Goal: Information Seeking & Learning: Learn about a topic

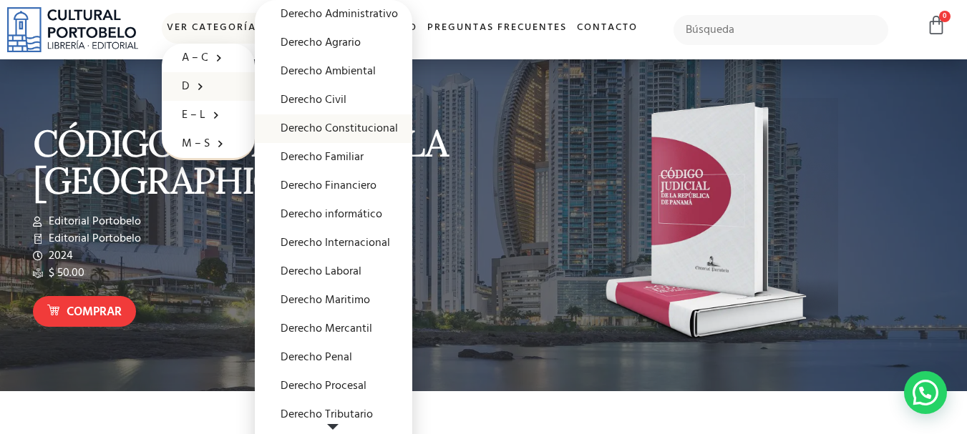
click at [349, 122] on link "Derecho Constitucional" at bounding box center [333, 128] width 157 height 29
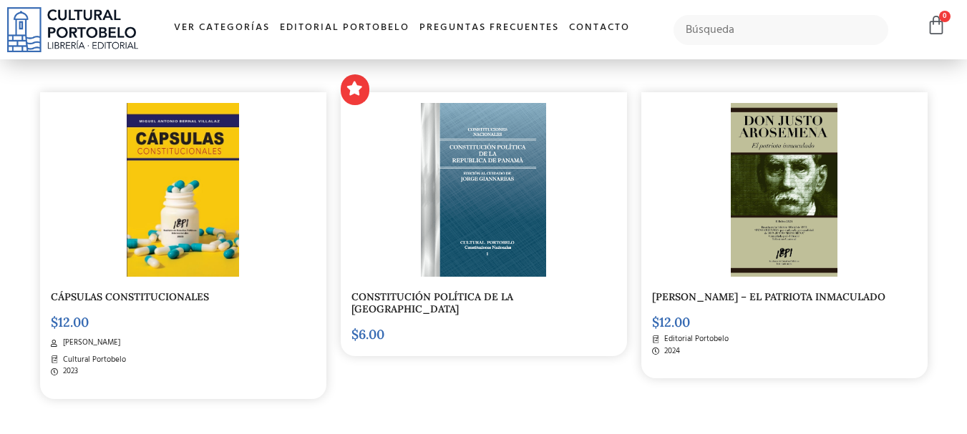
scroll to position [358, 0]
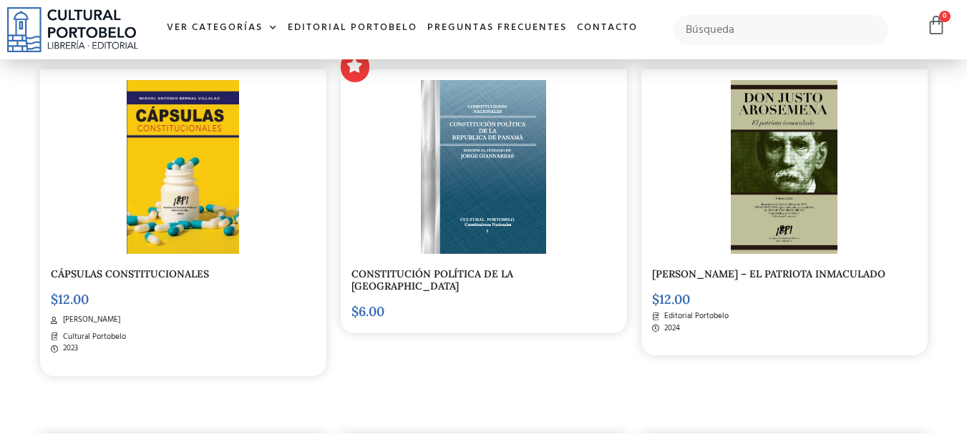
click at [149, 174] on img at bounding box center [183, 167] width 112 height 174
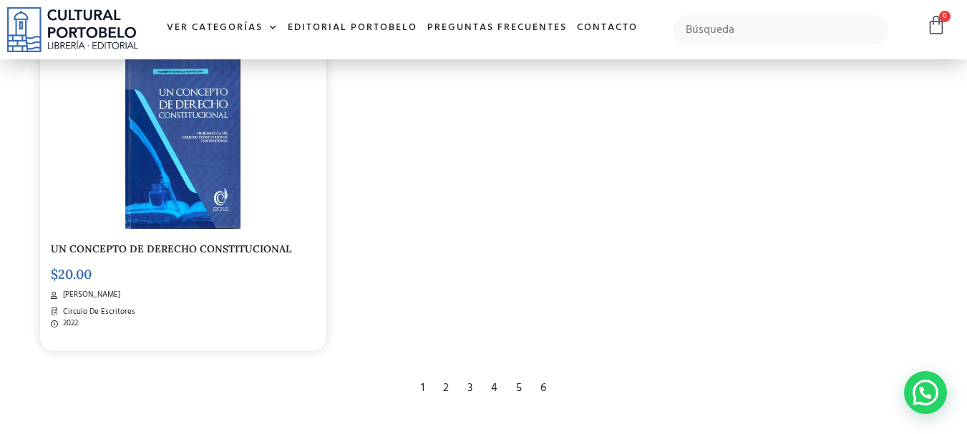
scroll to position [2289, 0]
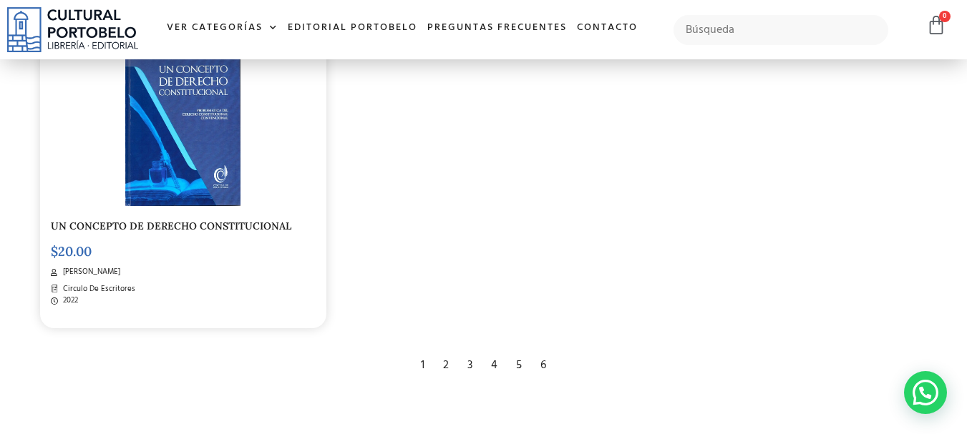
click at [444, 351] on div "2" at bounding box center [446, 365] width 20 height 31
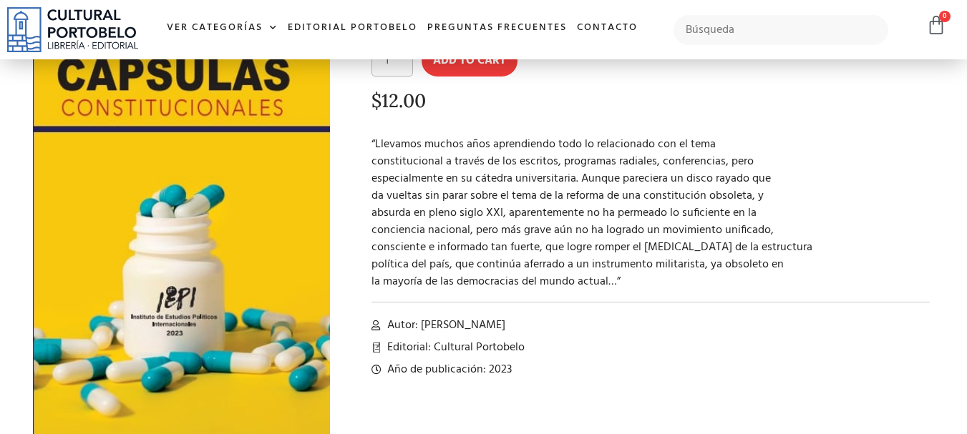
scroll to position [142, 0]
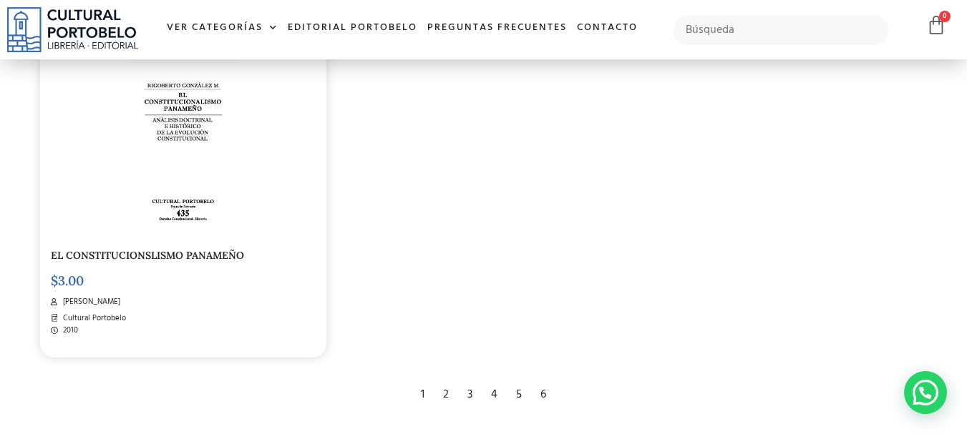
scroll to position [2432, 0]
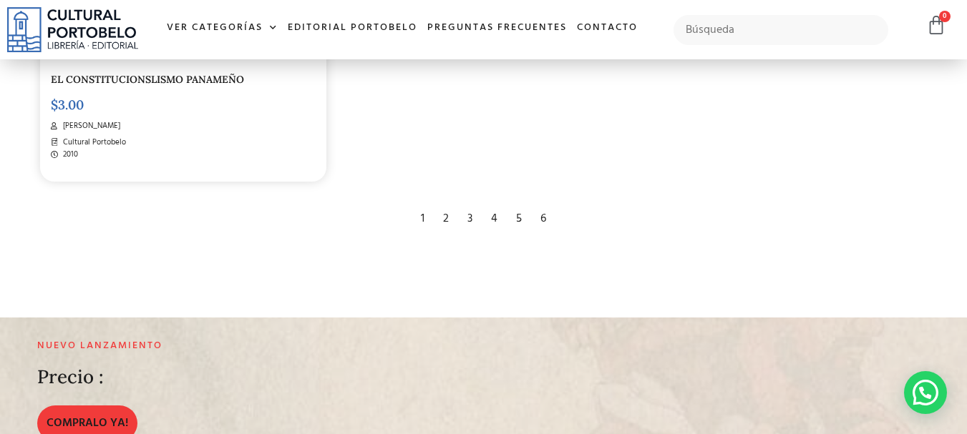
click at [470, 217] on div "3" at bounding box center [469, 218] width 19 height 31
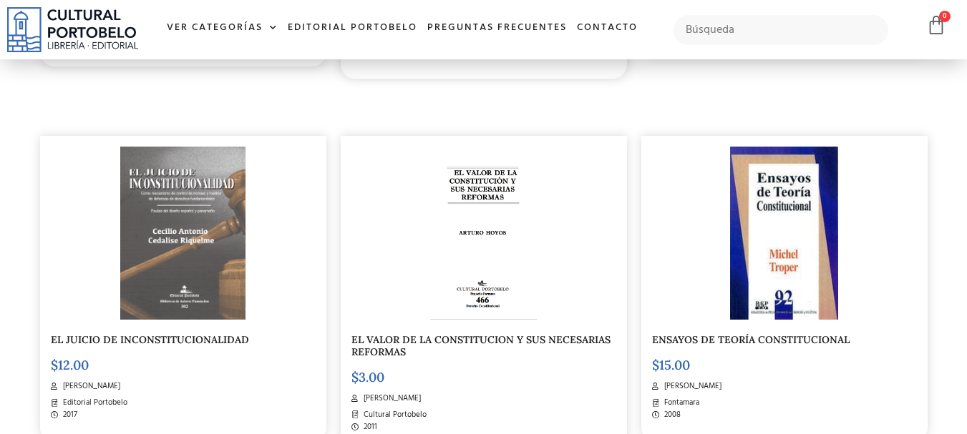
scroll to position [715, 0]
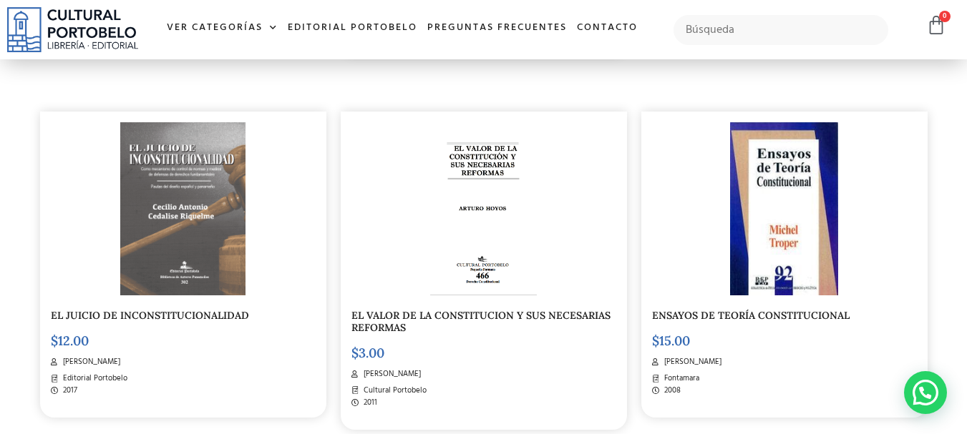
click at [170, 175] on img at bounding box center [182, 209] width 124 height 174
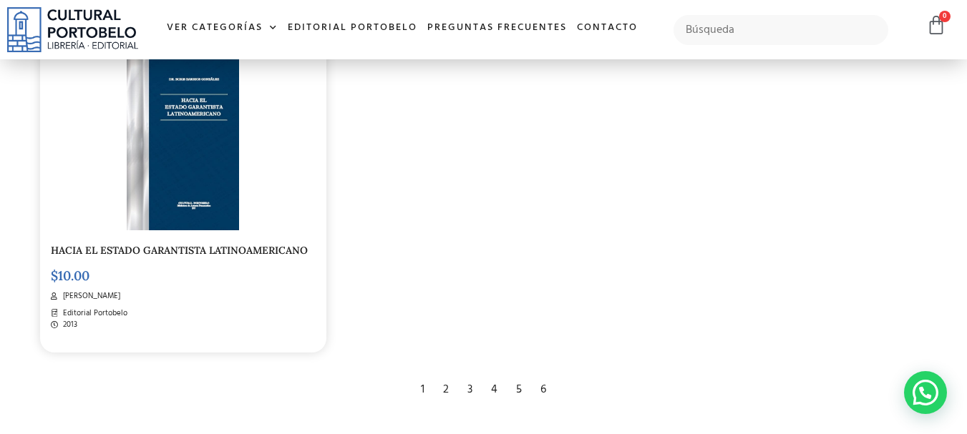
scroll to position [2360, 0]
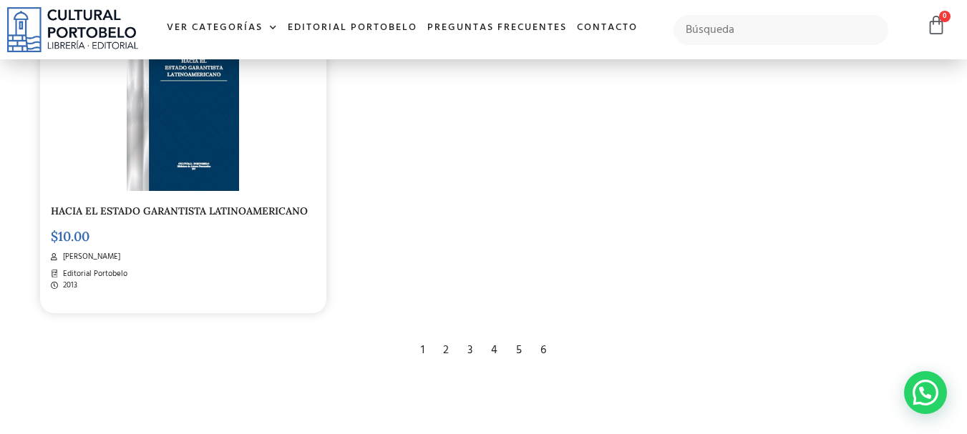
click at [490, 335] on div "4" at bounding box center [494, 350] width 21 height 31
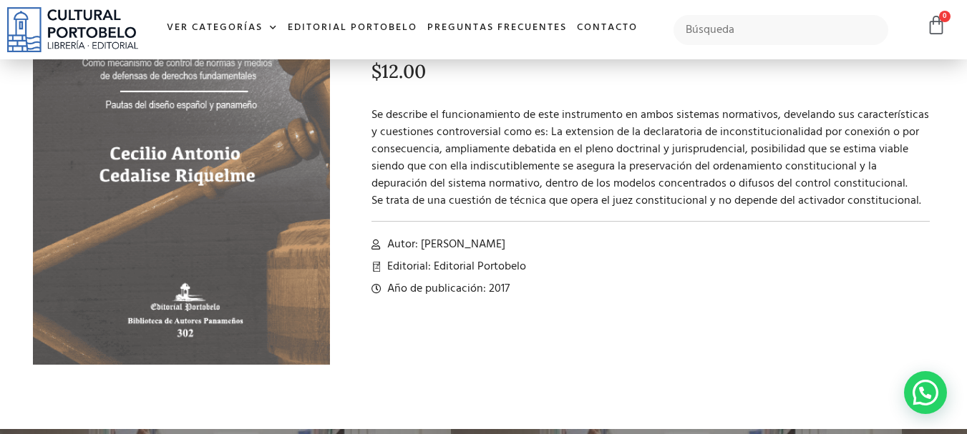
scroll to position [142, 0]
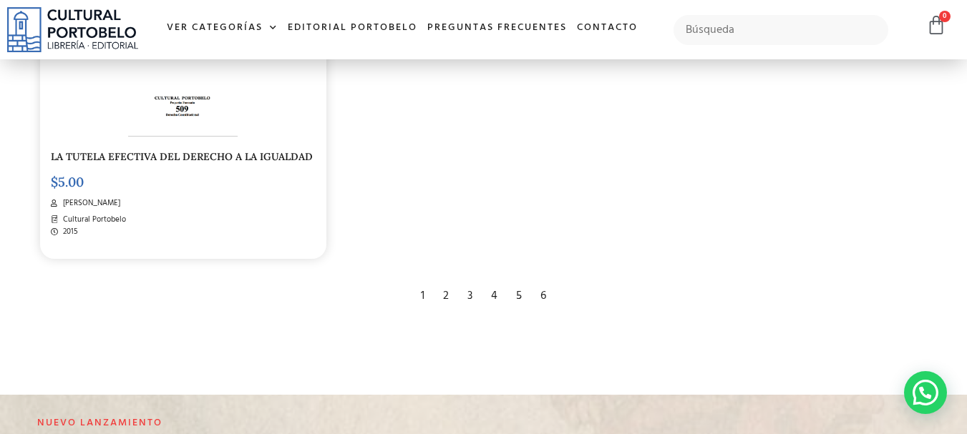
scroll to position [2360, 0]
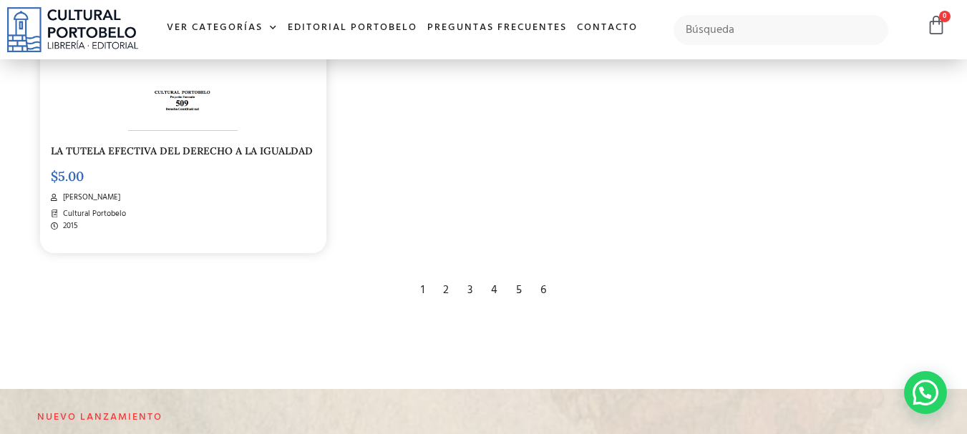
click at [518, 289] on div "5" at bounding box center [519, 290] width 20 height 31
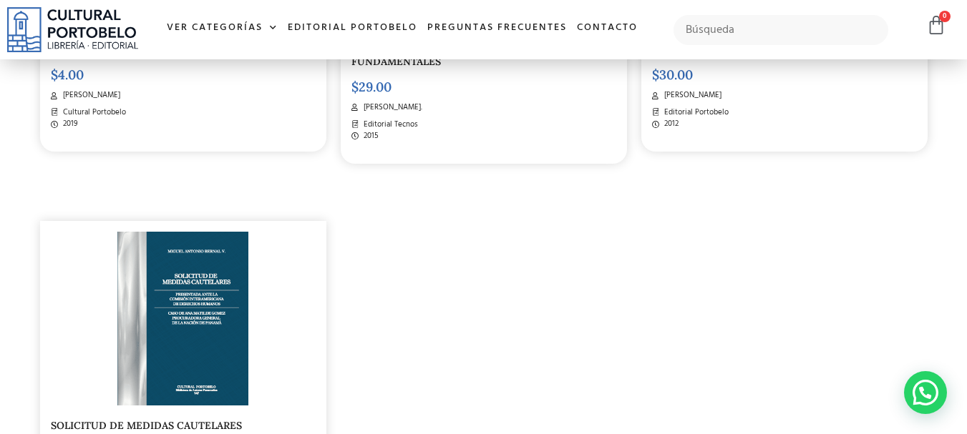
scroll to position [2289, 0]
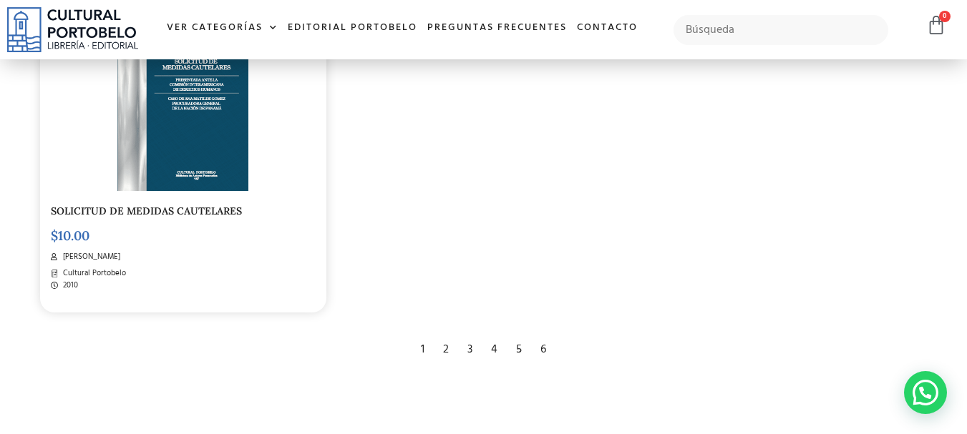
click at [542, 347] on div "6" at bounding box center [543, 349] width 20 height 31
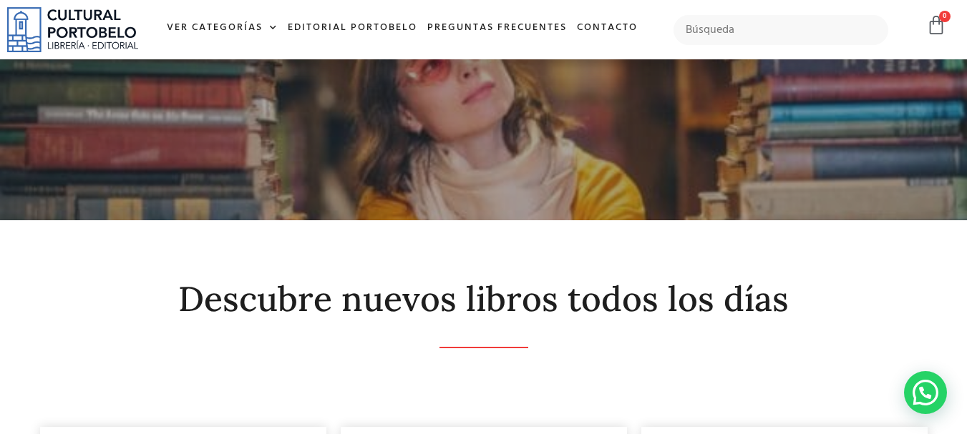
click at [64, 19] on img at bounding box center [72, 29] width 131 height 45
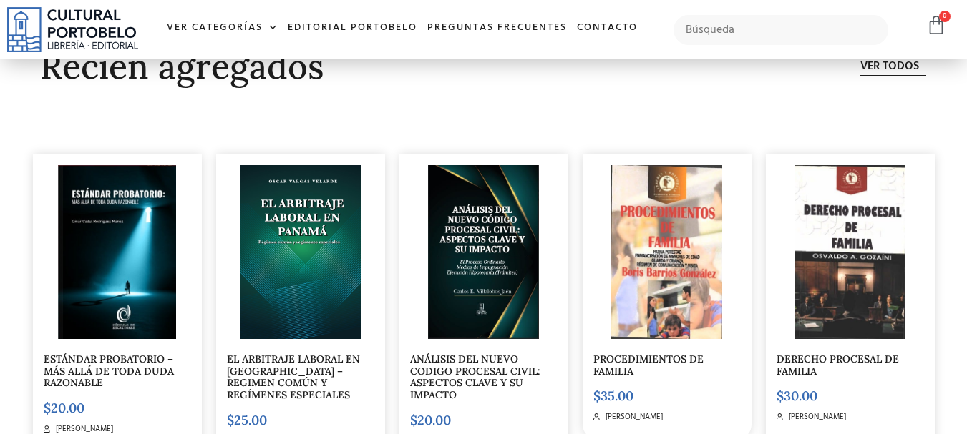
scroll to position [3934, 0]
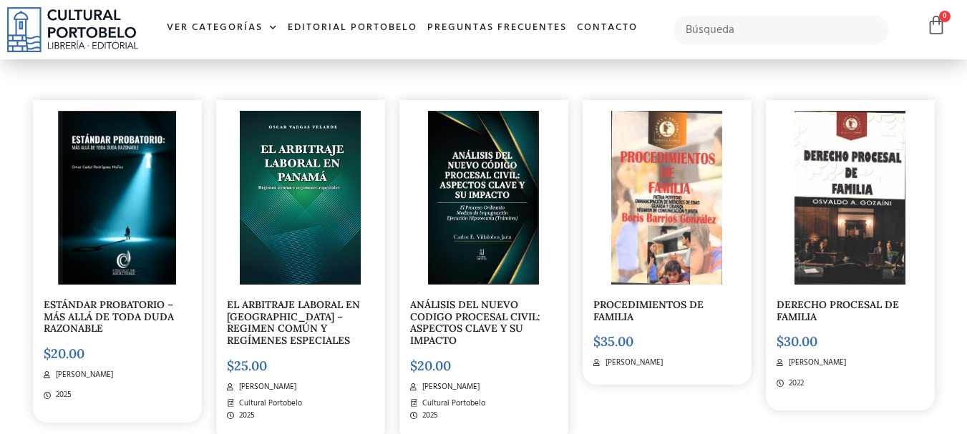
click at [291, 181] on img at bounding box center [300, 198] width 121 height 174
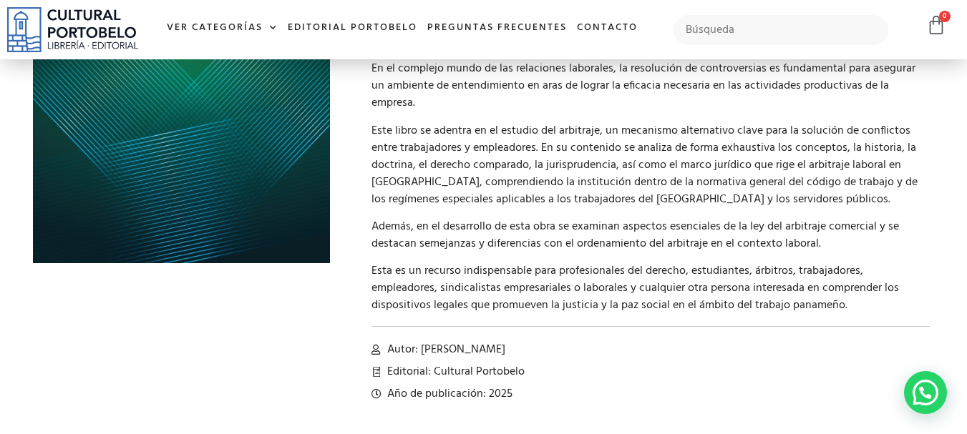
scroll to position [215, 0]
